Goal: Task Accomplishment & Management: Use online tool/utility

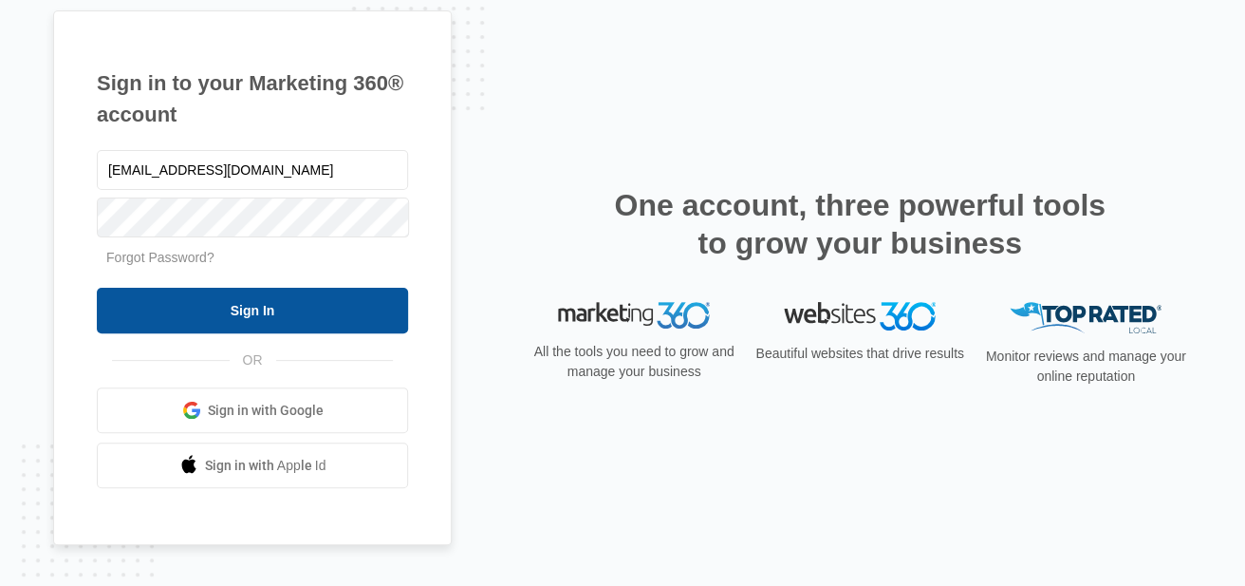
type input "[EMAIL_ADDRESS][DOMAIN_NAME]"
click at [365, 303] on input "Sign In" at bounding box center [252, 311] width 311 height 46
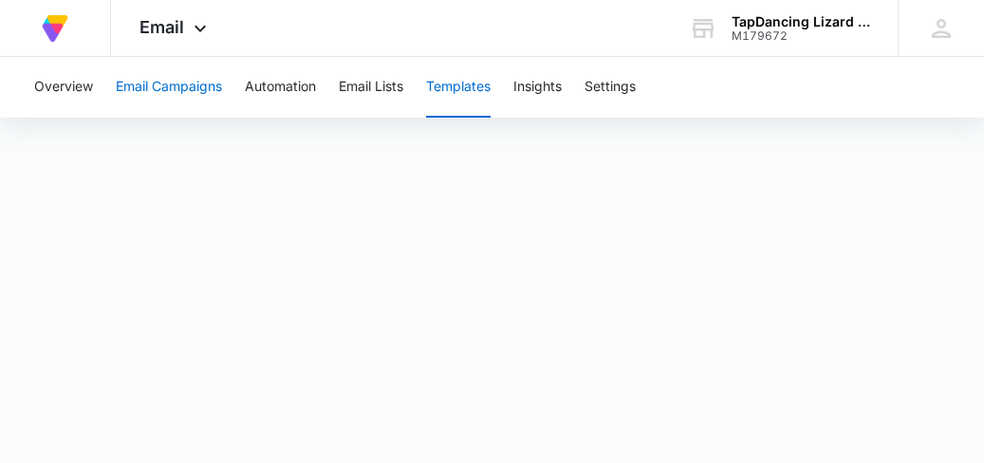
click at [180, 85] on button "Email Campaigns" at bounding box center [169, 87] width 106 height 61
click at [186, 84] on button "Email Campaigns" at bounding box center [169, 87] width 106 height 61
